Goal: Task Accomplishment & Management: Manage account settings

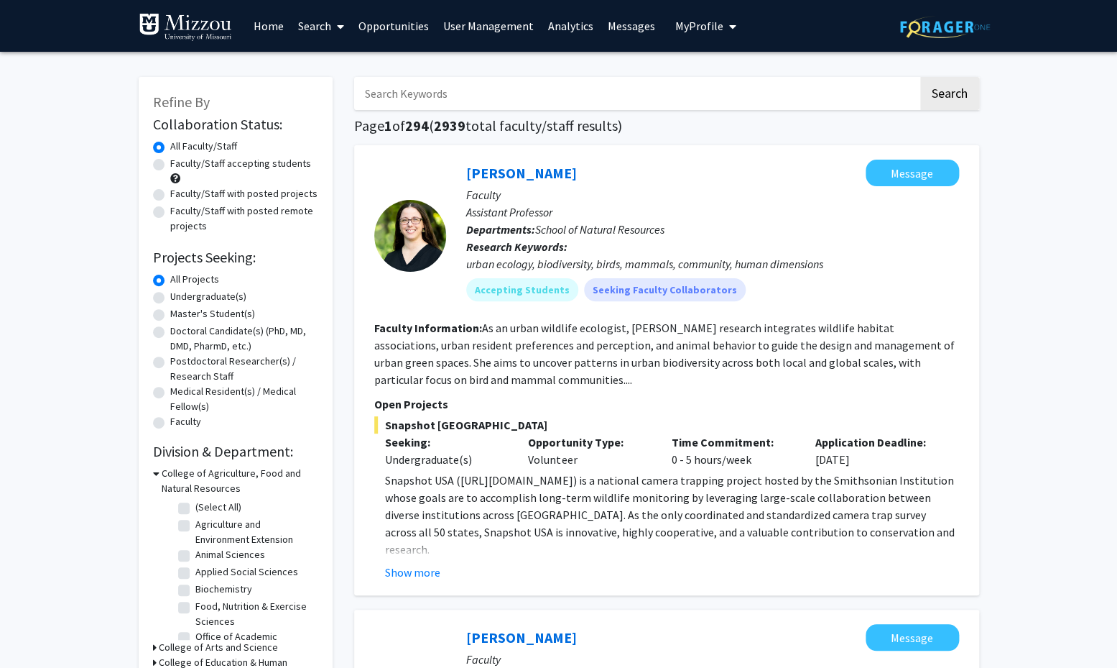
click at [279, 31] on link "Home" at bounding box center [268, 26] width 45 height 50
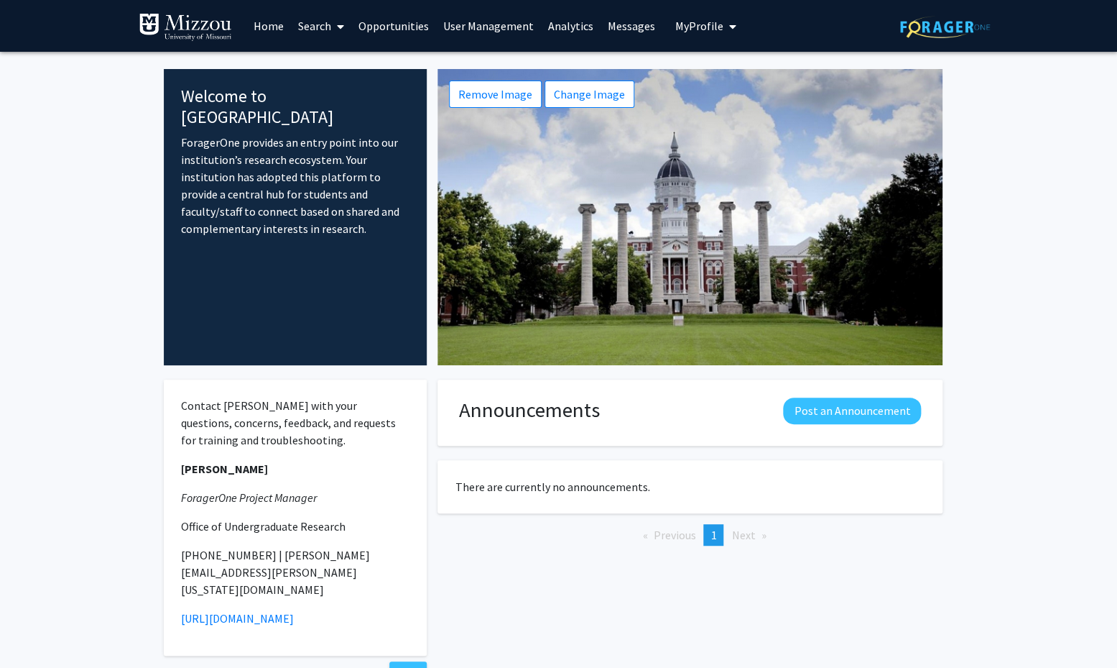
click at [277, 28] on link "Home" at bounding box center [268, 26] width 45 height 50
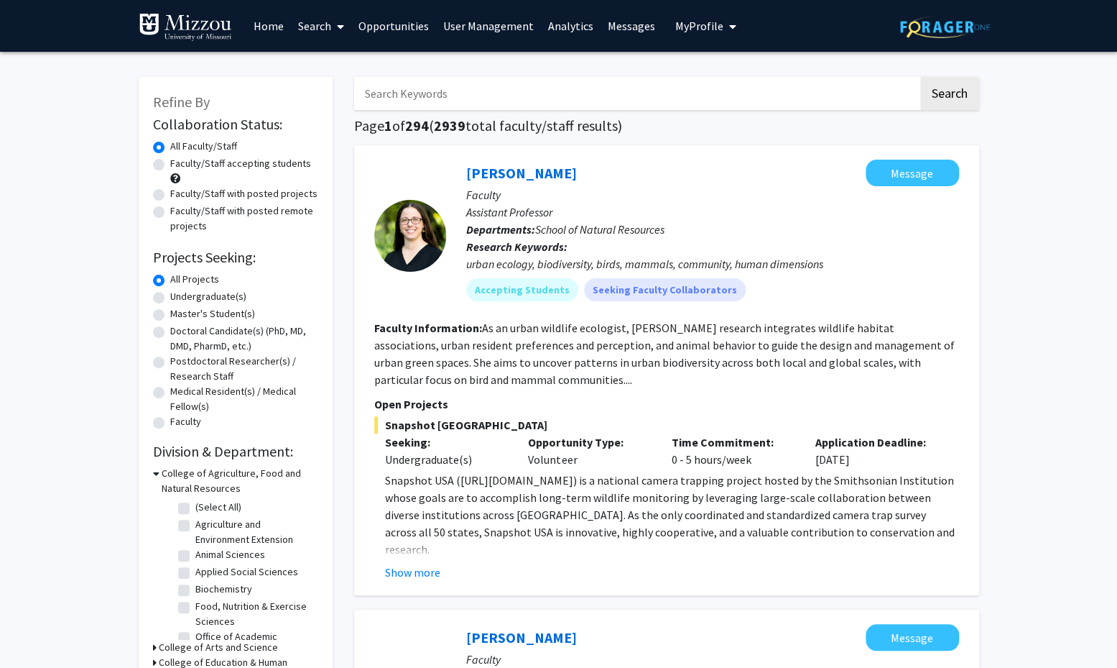
click at [947, 26] on img at bounding box center [945, 27] width 90 height 22
click at [274, 26] on link "Home" at bounding box center [268, 26] width 45 height 50
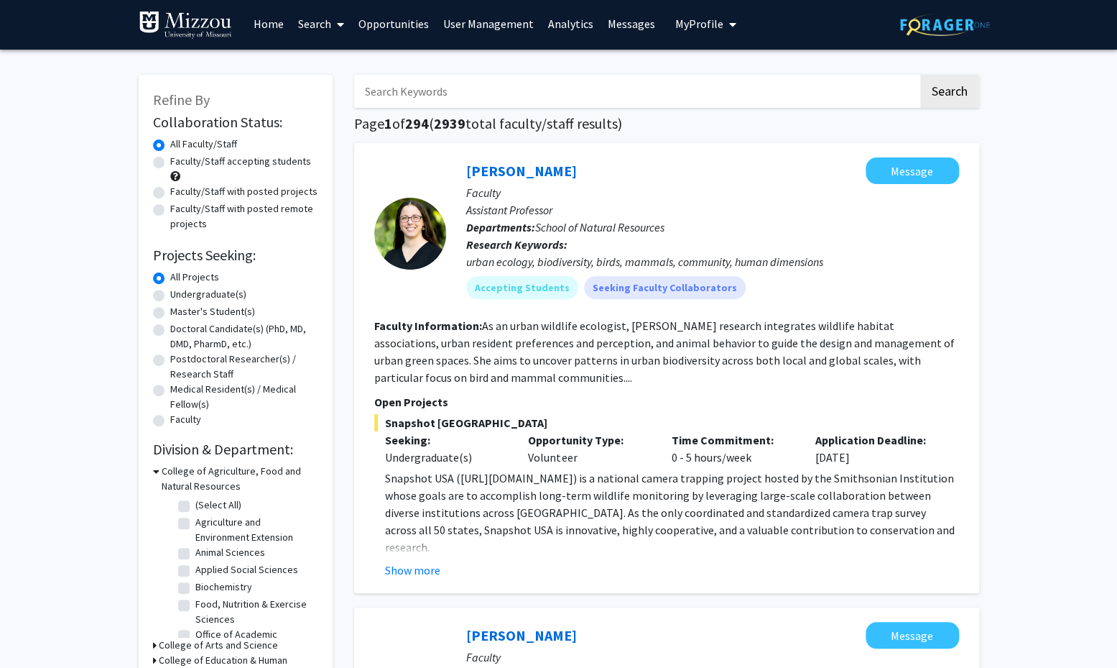
scroll to position [1, 0]
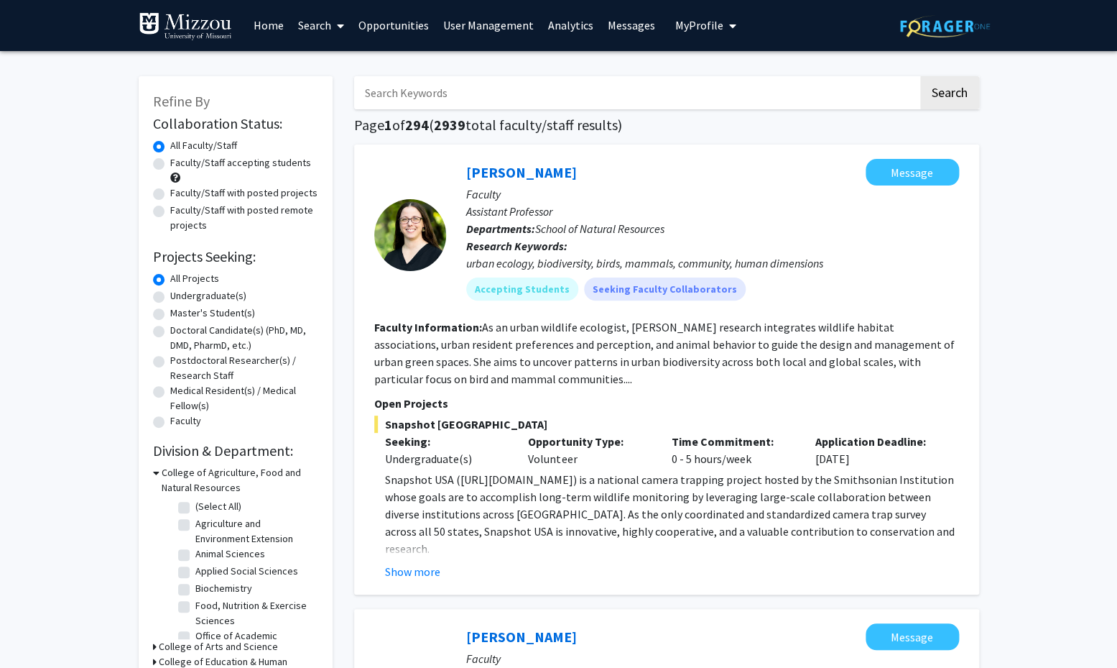
click at [921, 27] on img at bounding box center [945, 26] width 90 height 22
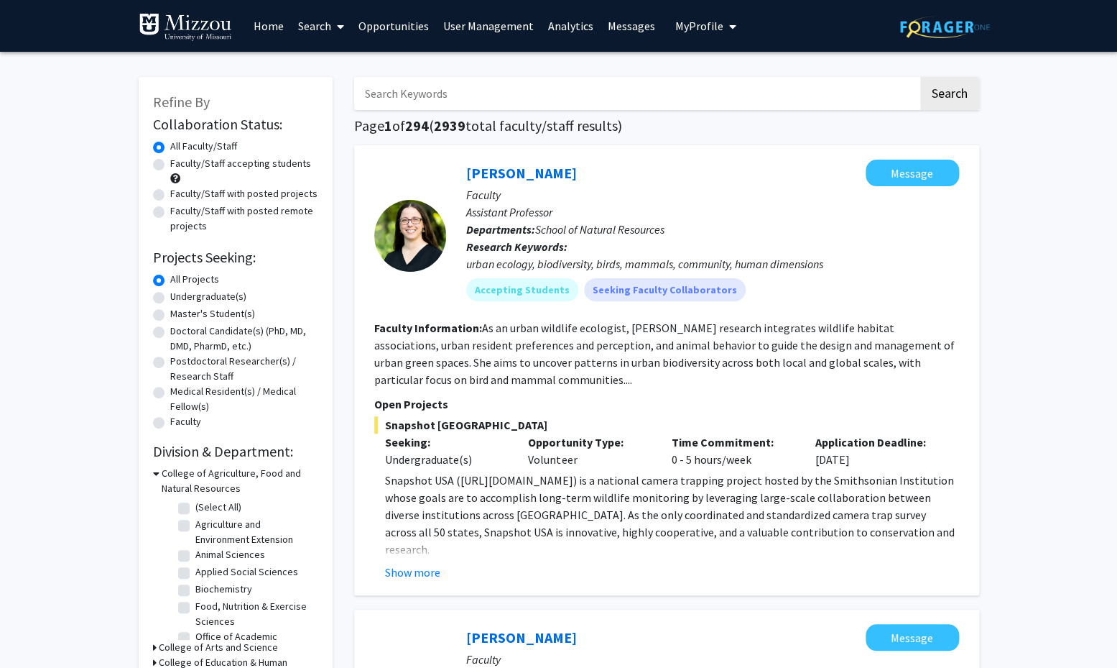
click at [705, 27] on span "My Profile" at bounding box center [699, 26] width 48 height 14
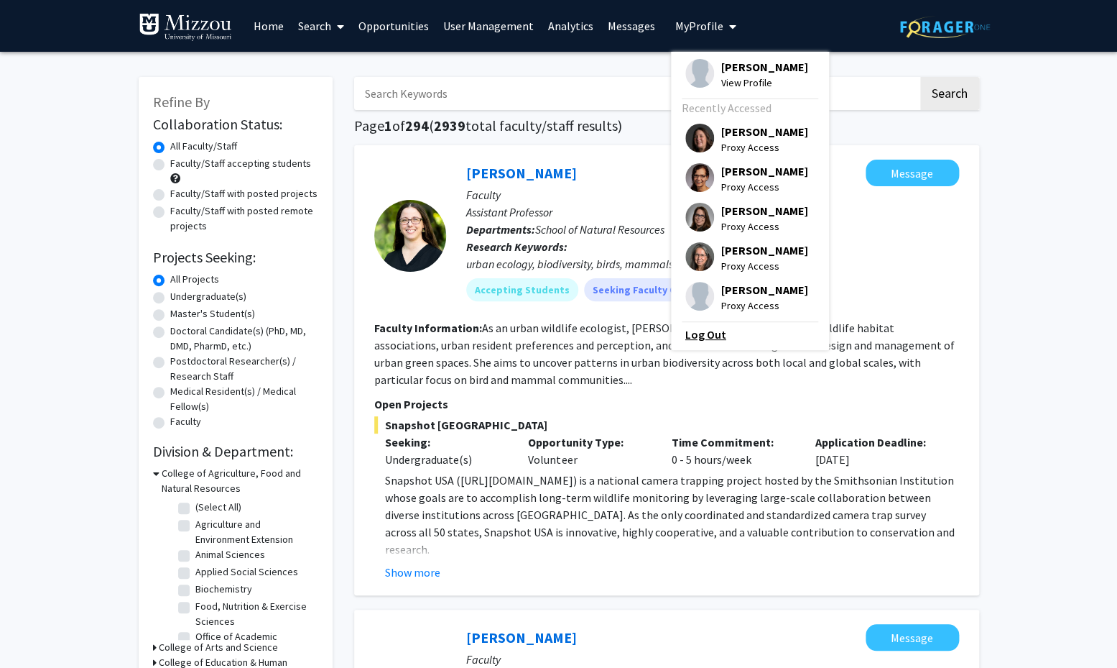
click at [705, 343] on link "Log Out" at bounding box center [749, 333] width 129 height 17
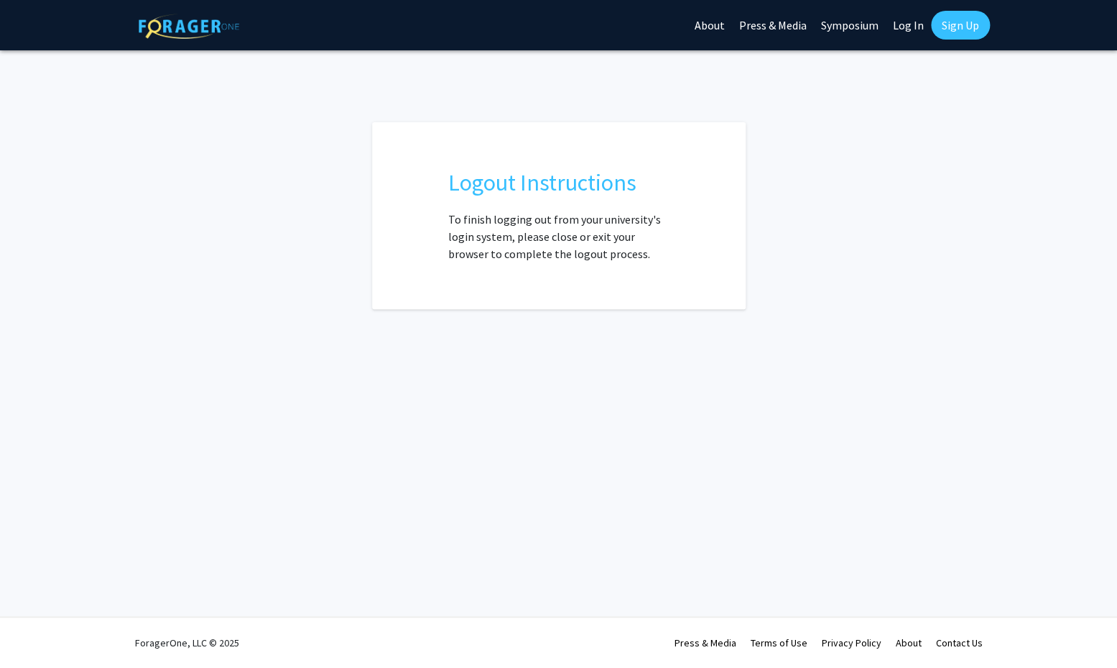
click at [826, 221] on div "Logout Instructions To finish logging out from your university's login system, …" at bounding box center [559, 215] width 790 height 187
click at [714, 27] on link "About" at bounding box center [710, 25] width 45 height 50
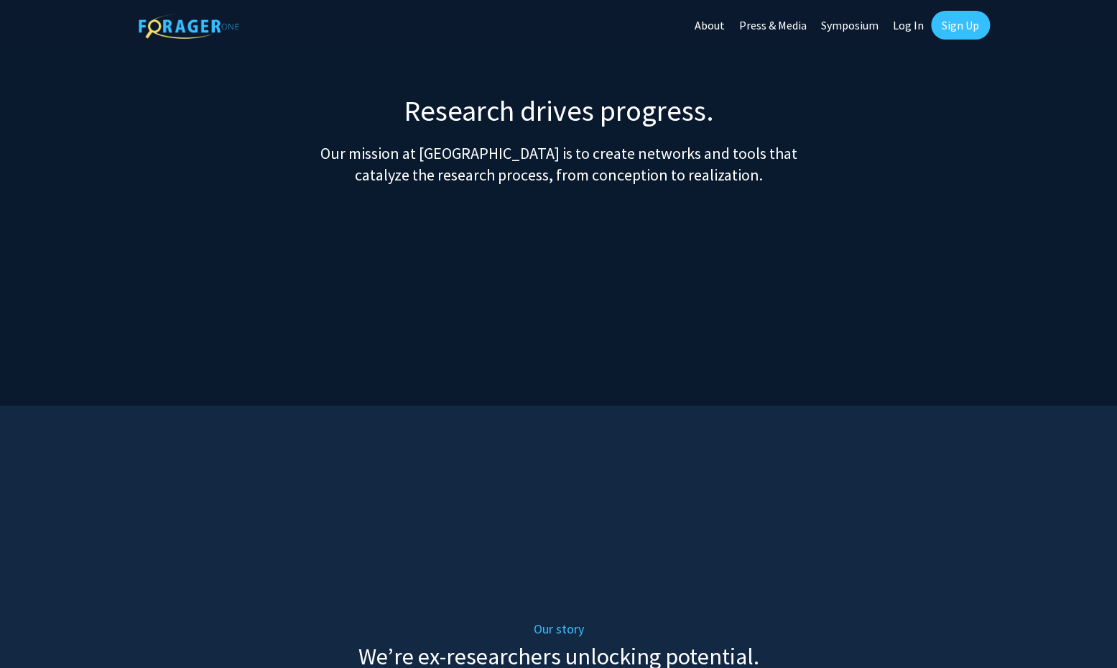
click at [190, 25] on img at bounding box center [189, 26] width 101 height 25
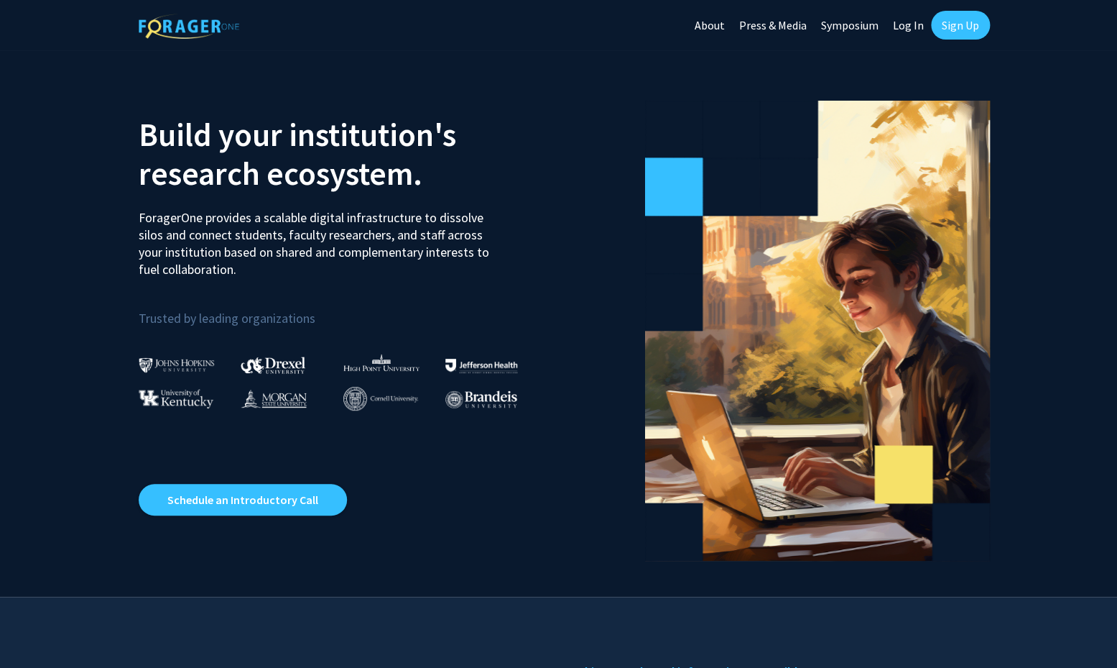
click at [780, 26] on link "Press & Media" at bounding box center [773, 25] width 82 height 50
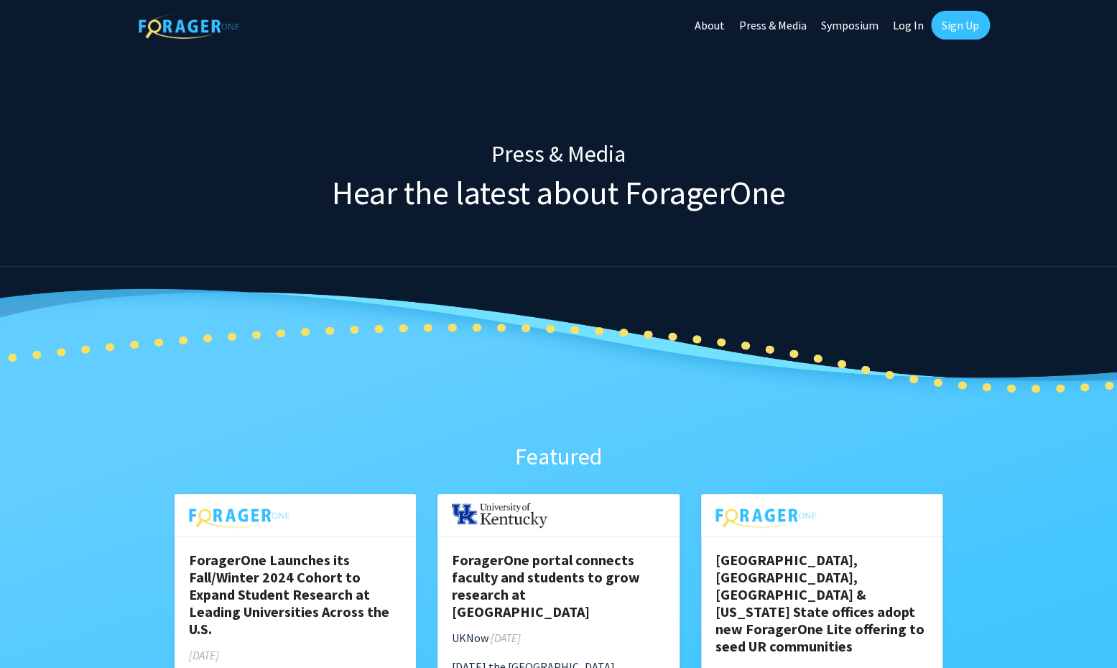
click at [196, 27] on img at bounding box center [189, 26] width 101 height 25
